Goal: Information Seeking & Learning: Learn about a topic

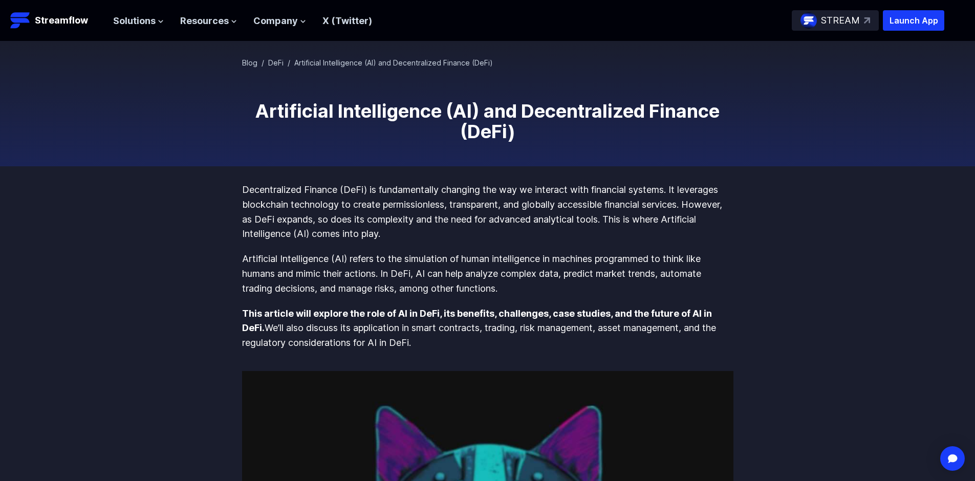
scroll to position [51, 0]
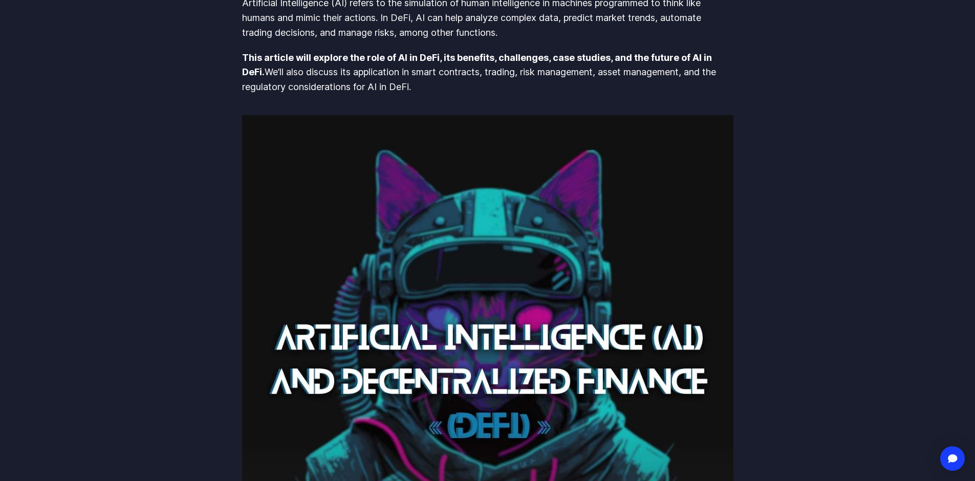
scroll to position [307, 0]
